Goal: Communication & Community: Answer question/provide support

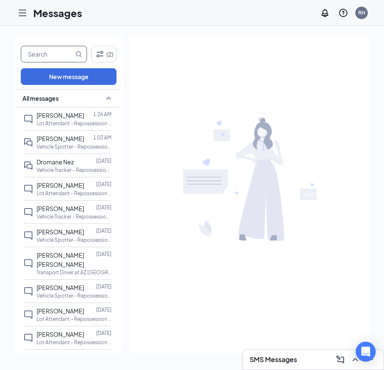
click at [52, 50] on input "text" at bounding box center [47, 54] width 52 height 16
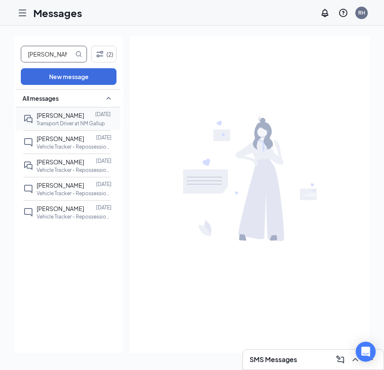
click at [64, 124] on p "Transport Driver at NM Gallup" at bounding box center [71, 123] width 68 height 7
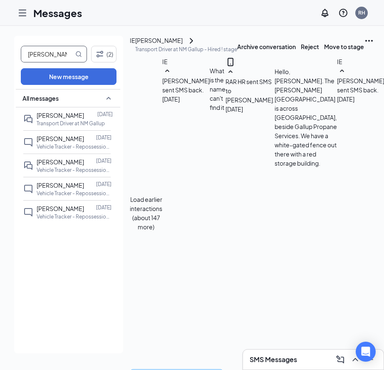
scroll to position [406, 0]
type input "[PERSON_NAME]"
type textarea "s"
type textarea "[PERSON_NAME], please reply to our group chat right now. Thank you."
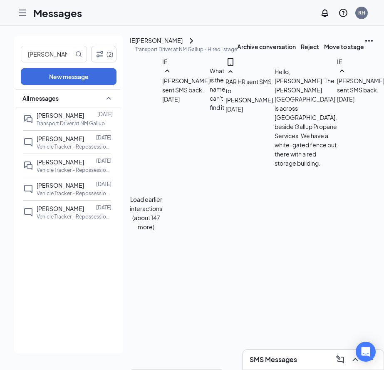
drag, startPoint x: 343, startPoint y: 336, endPoint x: 332, endPoint y: 330, distance: 13.1
click at [49, 58] on input "[PERSON_NAME]" at bounding box center [47, 54] width 52 height 16
type input "I"
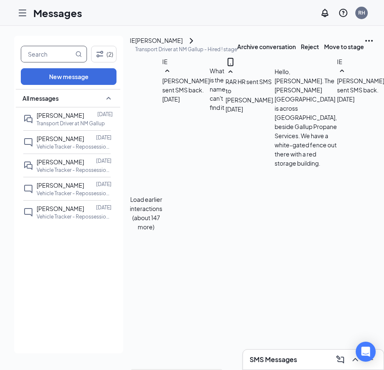
click at [25, 19] on div at bounding box center [22, 13] width 17 height 17
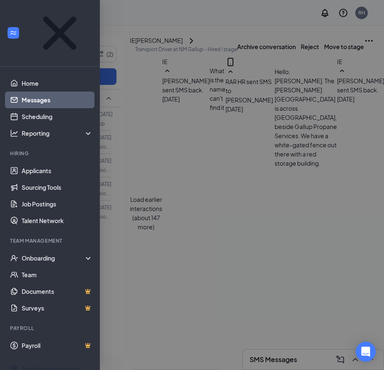
click at [60, 92] on link "Messages" at bounding box center [57, 100] width 71 height 17
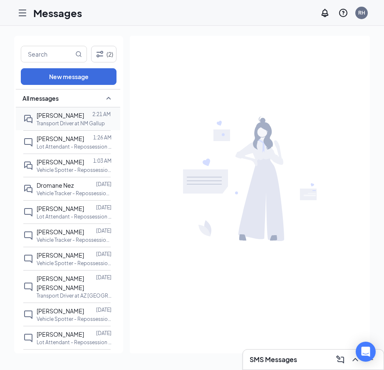
click at [87, 117] on div at bounding box center [88, 115] width 8 height 9
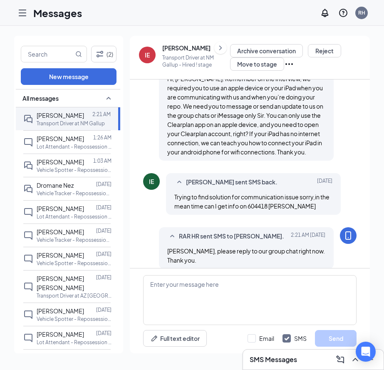
click at [216, 50] on icon "ChevronRight" at bounding box center [220, 48] width 8 height 10
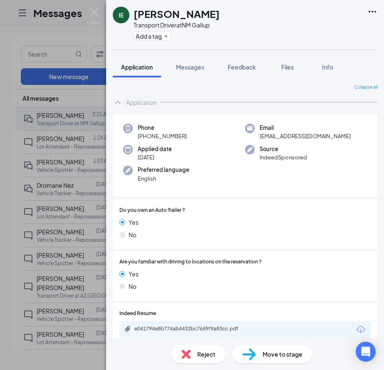
drag, startPoint x: 186, startPoint y: 135, endPoint x: 165, endPoint y: 148, distance: 24.7
click at [146, 136] on div "Phone +1 (505) 567-1098" at bounding box center [184, 132] width 122 height 17
copy span "505) 567-1098"
click at [221, 150] on div "Applied date Aug 29" at bounding box center [184, 153] width 122 height 17
click at [99, 14] on img at bounding box center [94, 16] width 10 height 16
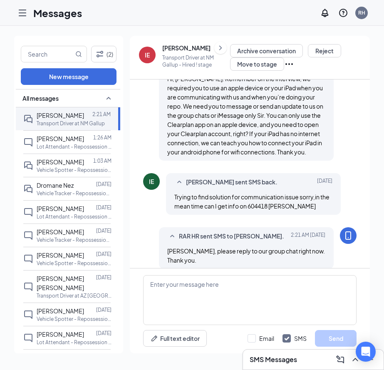
click at [22, 12] on icon "Hamburger" at bounding box center [22, 13] width 10 height 10
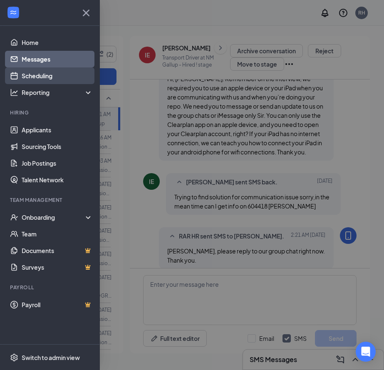
click at [67, 76] on link "Scheduling" at bounding box center [57, 75] width 71 height 17
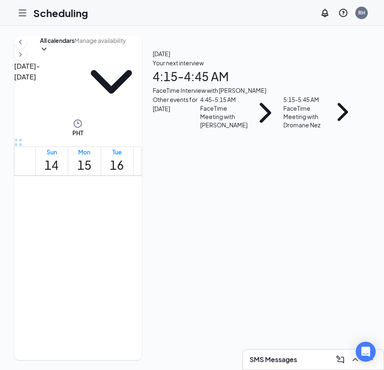
scroll to position [233, 0]
